Goal: Find contact information: Find contact information

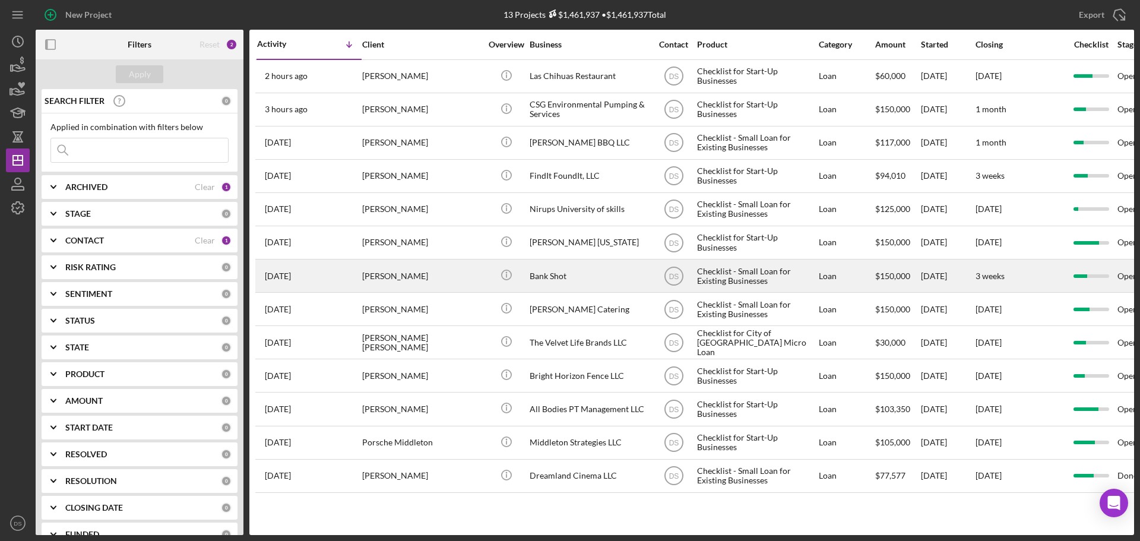
click at [423, 265] on div "[PERSON_NAME]" at bounding box center [421, 275] width 119 height 31
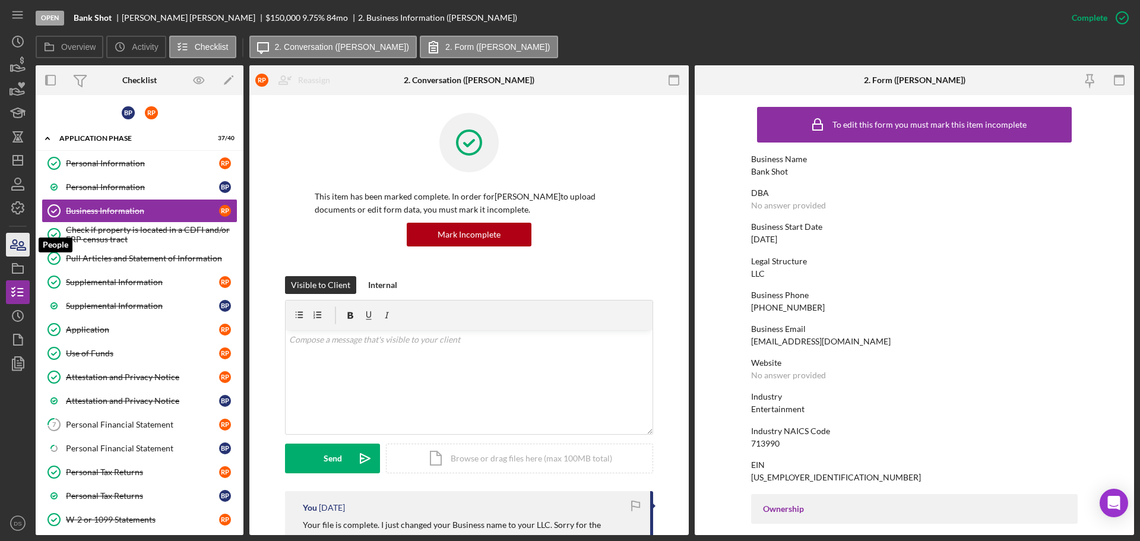
click at [20, 245] on icon "button" at bounding box center [21, 246] width 8 height 8
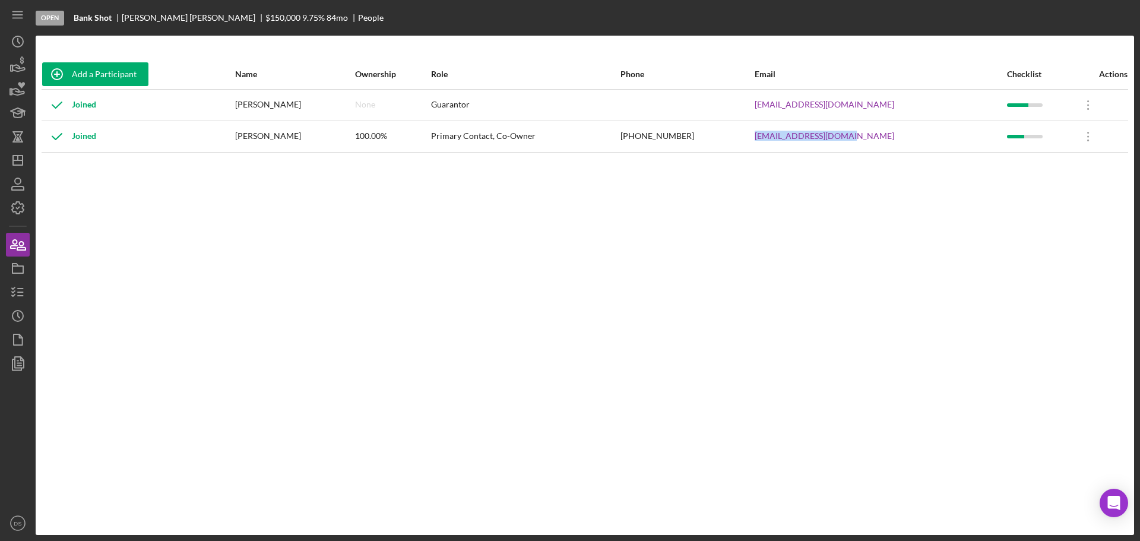
drag, startPoint x: 888, startPoint y: 135, endPoint x: 780, endPoint y: 138, distance: 108.1
click at [780, 138] on tr "Joined [PERSON_NAME] 100.00% Primary Contact, Co-Owner [PHONE_NUMBER] [EMAIL_AD…" at bounding box center [585, 136] width 1087 height 31
copy tr "[EMAIL_ADDRESS][DOMAIN_NAME]"
drag, startPoint x: 487, startPoint y: 216, endPoint x: 330, endPoint y: 164, distance: 166.2
click at [486, 216] on div "Add a Participant Name Ownership Role Phone Email Checklist Actions Joined [PER…" at bounding box center [585, 285] width 1098 height 452
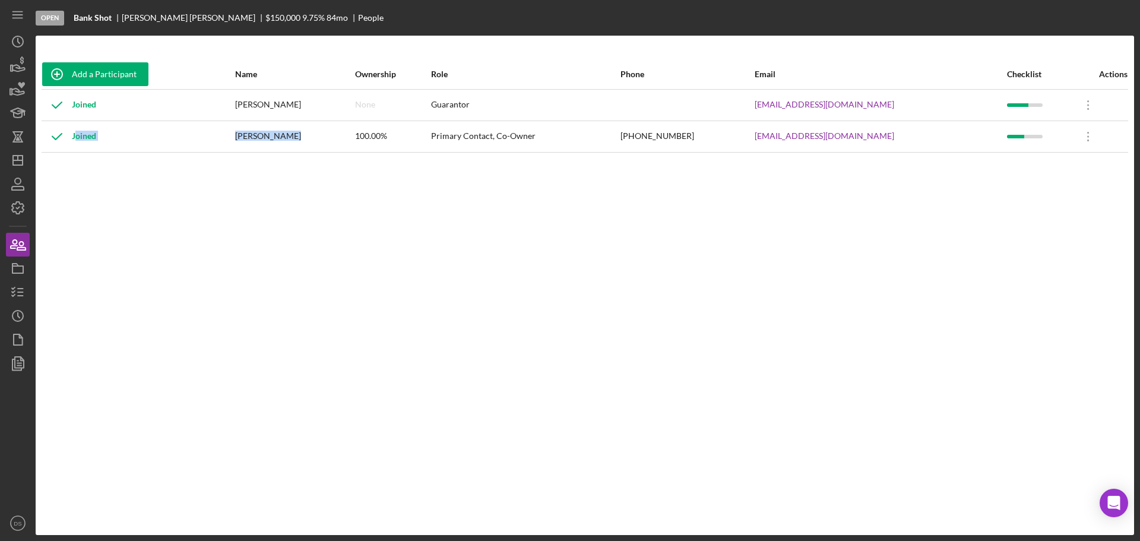
drag, startPoint x: 242, startPoint y: 138, endPoint x: 306, endPoint y: 140, distance: 63.6
click at [306, 139] on tr "Joined [PERSON_NAME] 100.00% Primary Contact, Co-Owner [PHONE_NUMBER] [EMAIL_AD…" at bounding box center [585, 136] width 1087 height 31
click at [297, 148] on div "[PERSON_NAME]" at bounding box center [294, 137] width 119 height 30
drag, startPoint x: 249, startPoint y: 137, endPoint x: 296, endPoint y: 137, distance: 47.5
click at [296, 137] on div "[PERSON_NAME]" at bounding box center [294, 137] width 119 height 30
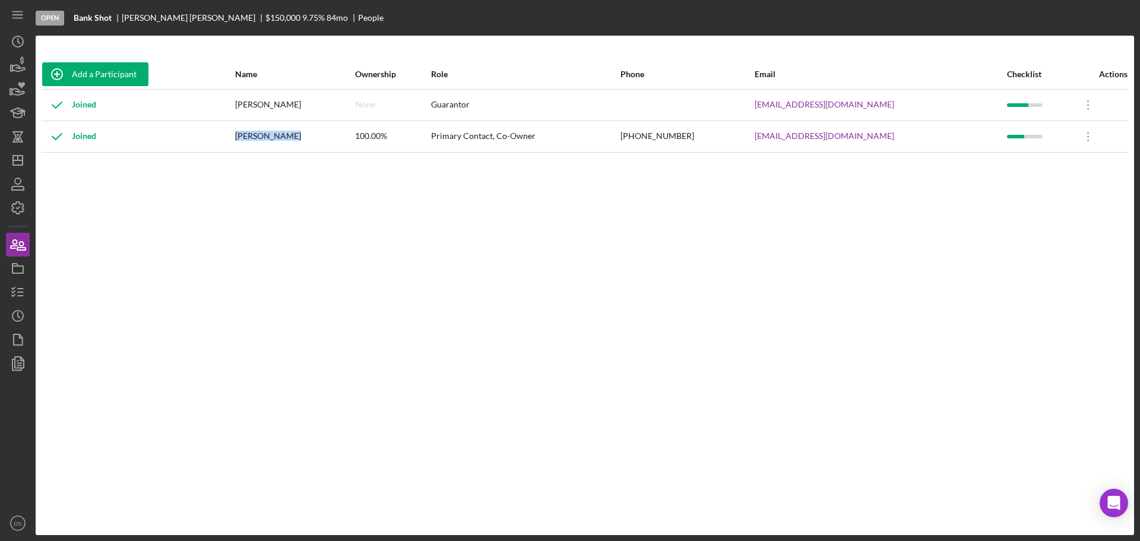
copy div "[PERSON_NAME]"
